Goal: Navigation & Orientation: Find specific page/section

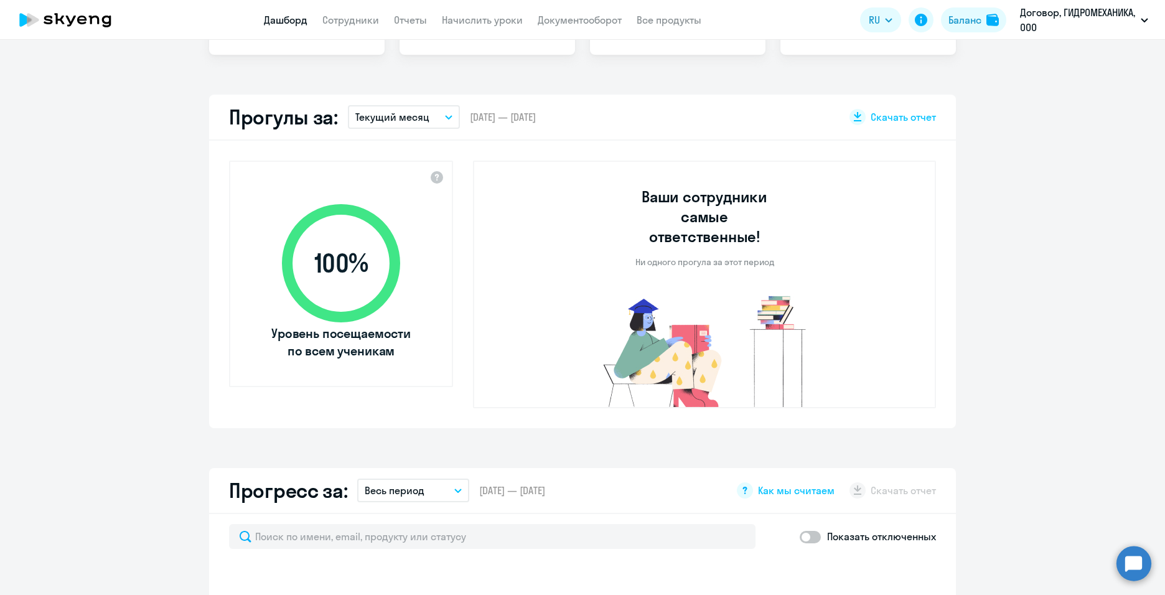
scroll to position [685, 0]
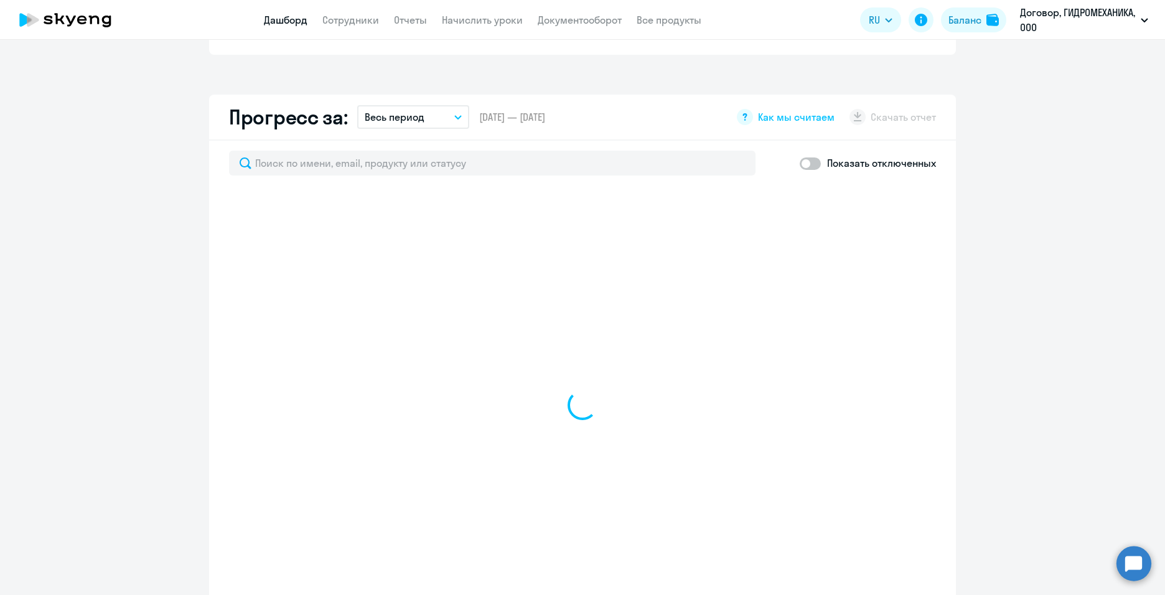
select select "30"
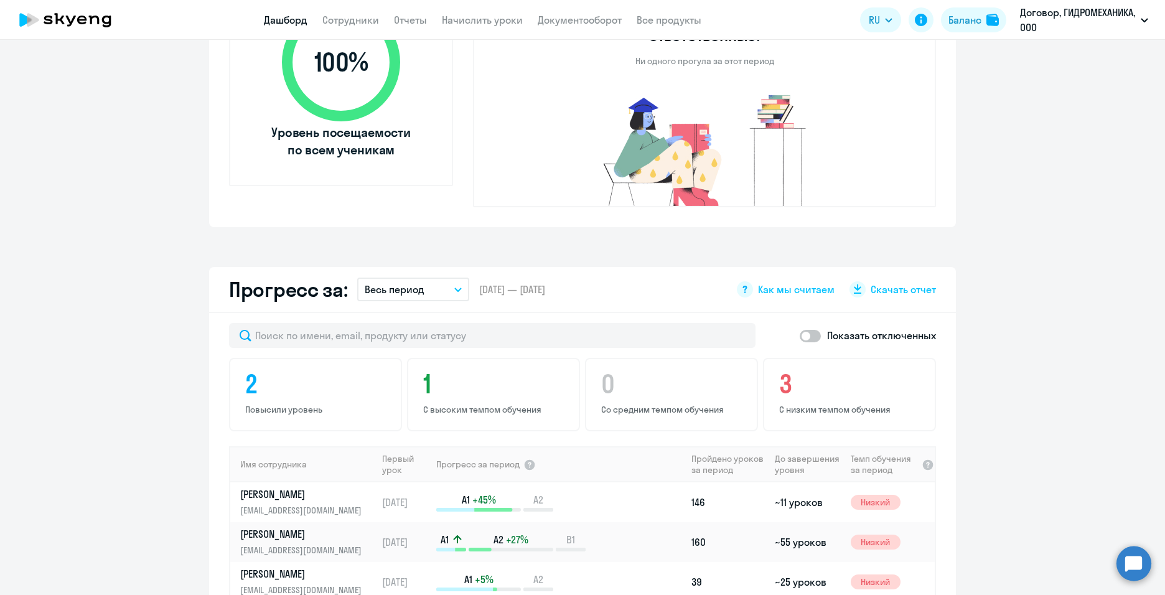
scroll to position [510, 0]
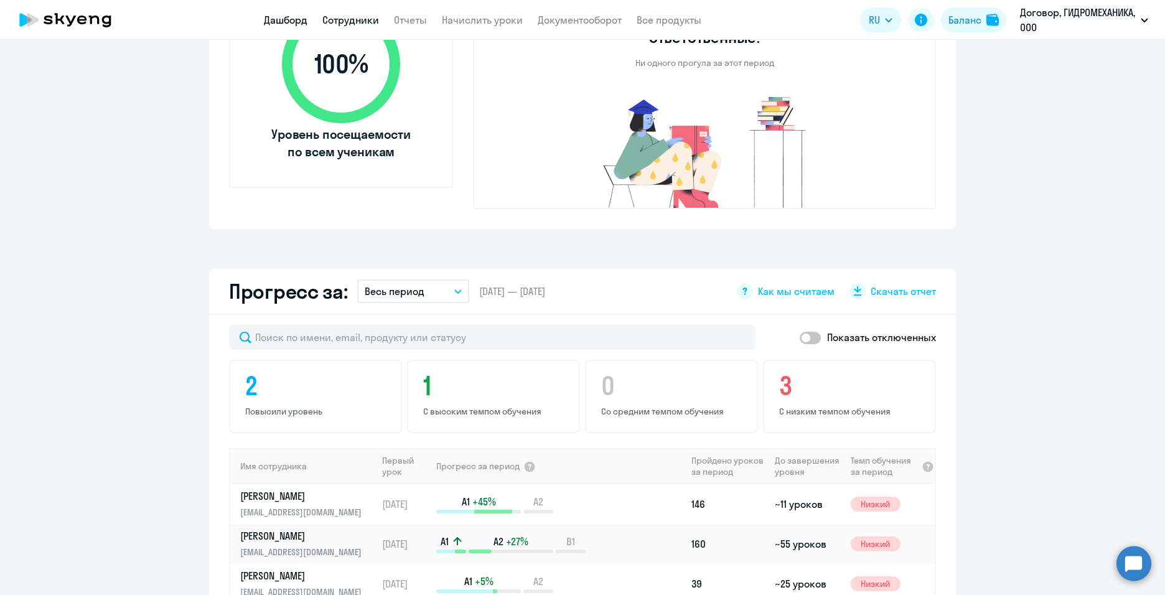
click at [334, 22] on link "Сотрудники" at bounding box center [350, 20] width 57 height 12
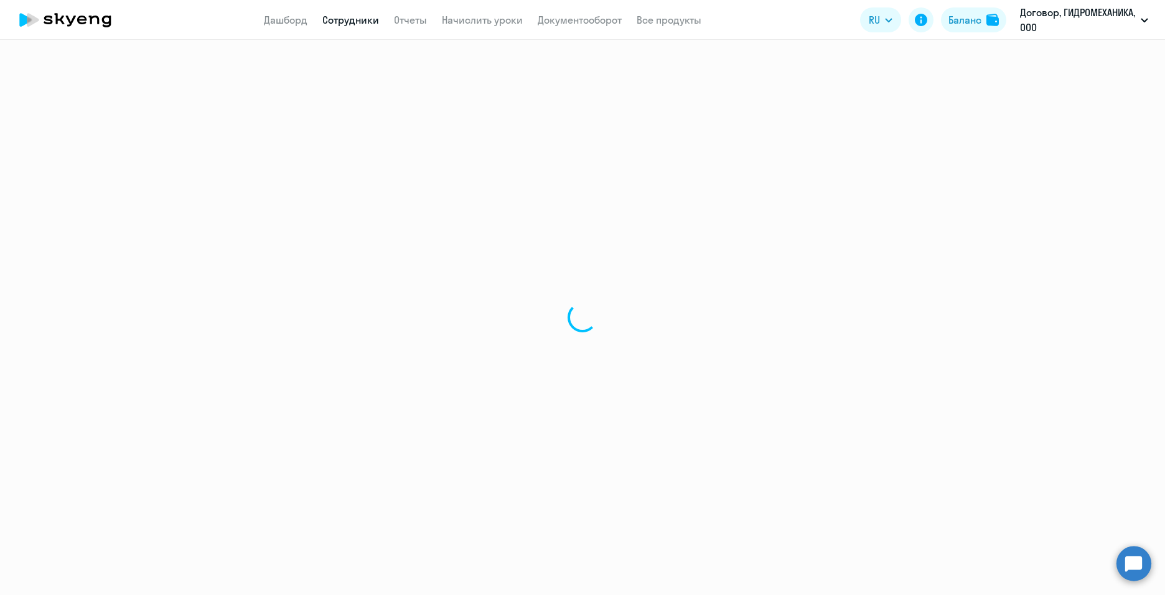
select select "30"
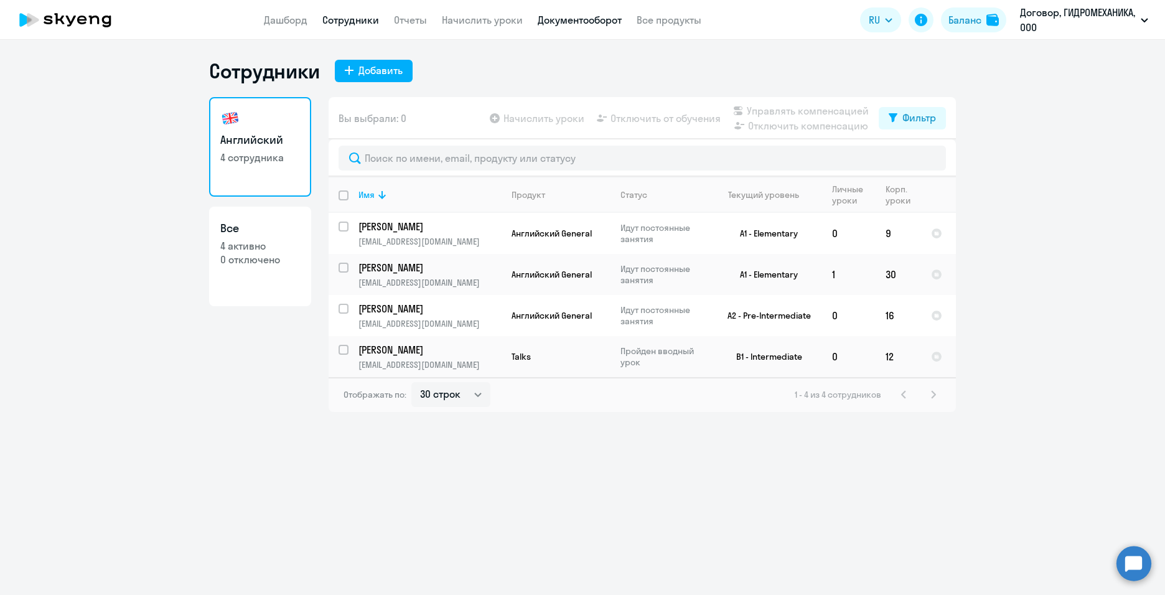
click at [611, 25] on link "Документооборот" at bounding box center [580, 20] width 84 height 12
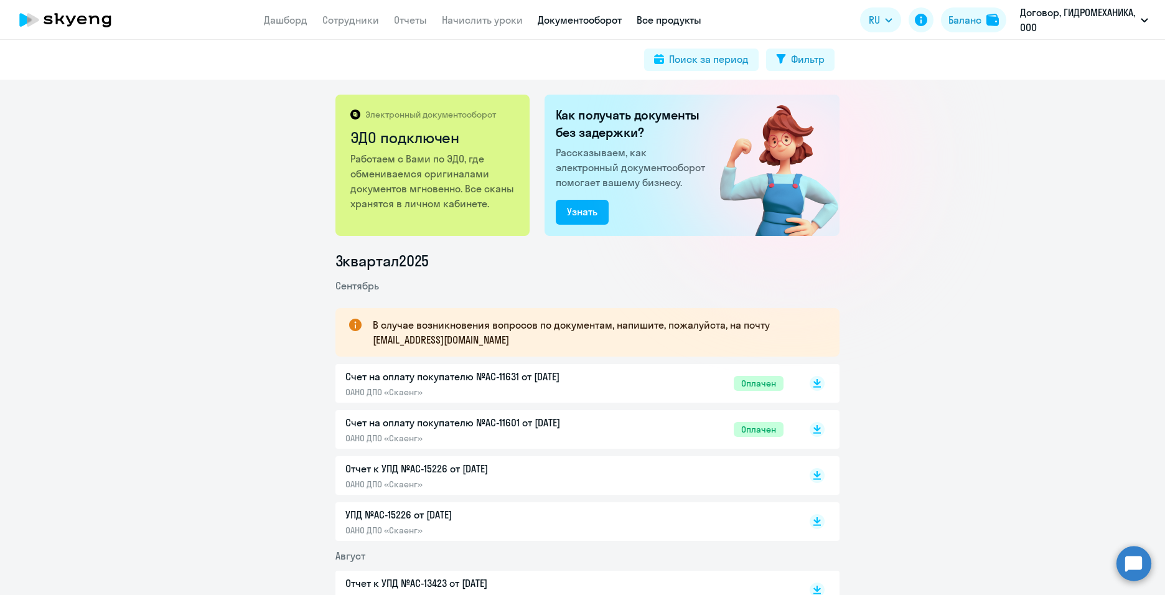
click at [656, 20] on link "Все продукты" at bounding box center [669, 20] width 65 height 12
